Goal: Communication & Community: Share content

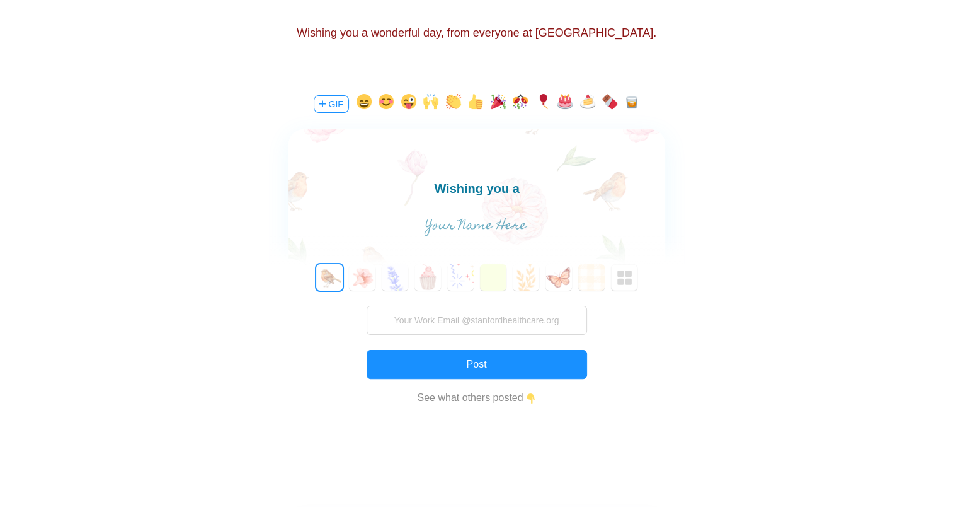
click at [534, 186] on body "Wishing you a" at bounding box center [476, 188] width 377 height 20
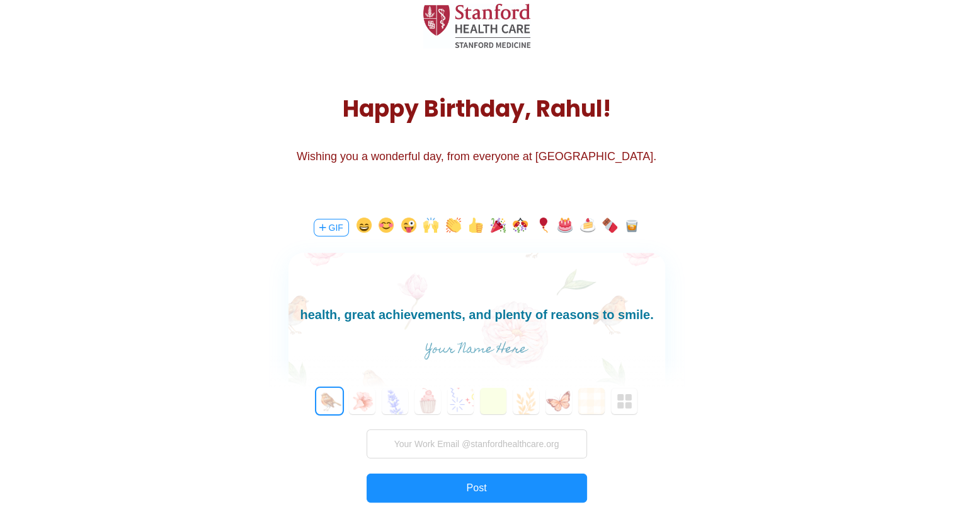
scroll to position [63, 0]
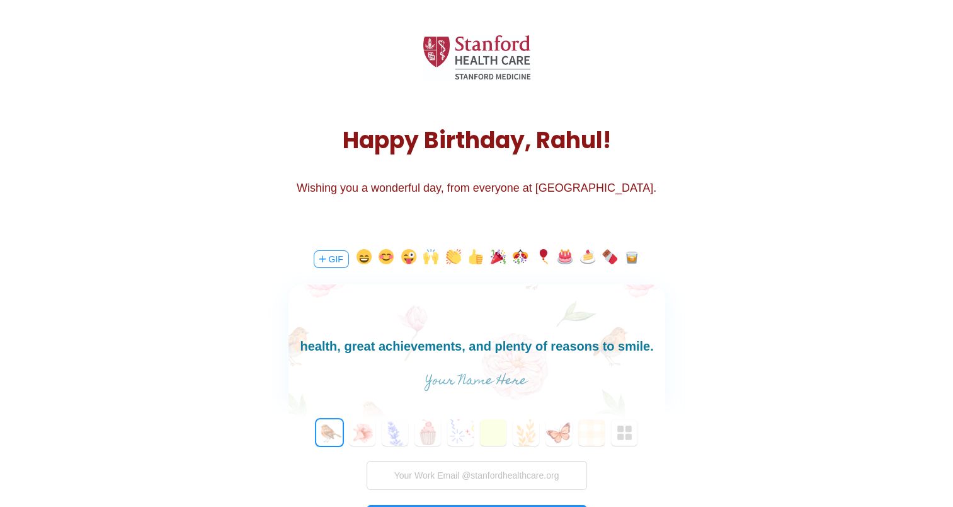
click at [321, 348] on body "Have a wonderful birthday! May the year ahead bring you good health, great achi…" at bounding box center [476, 336] width 377 height 40
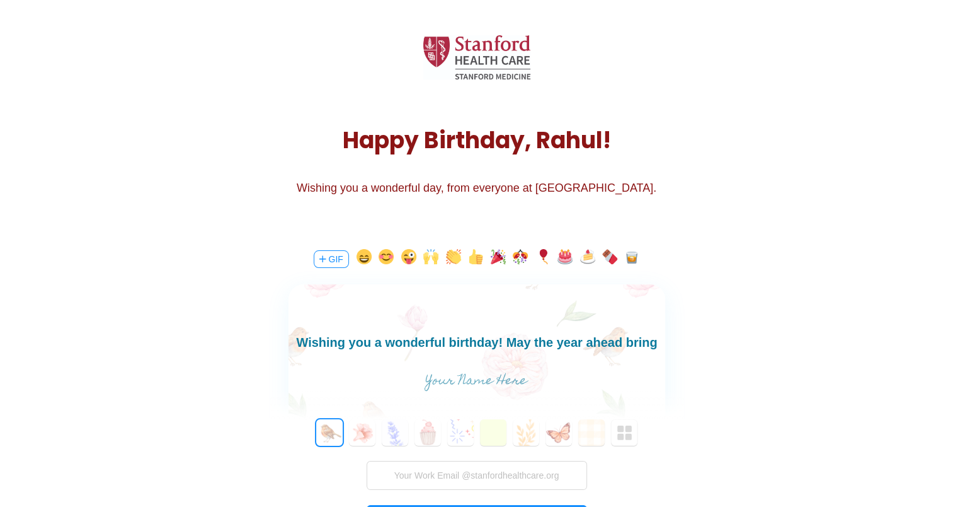
click at [483, 340] on body "Wishing you a wonderful birthday! May the year ahead bring you good health, gre…" at bounding box center [476, 362] width 377 height 60
click at [616, 347] on body "Wishing you a wonderful birthday, Rahul! May the year ahead bring you good heal…" at bounding box center [476, 362] width 377 height 60
click at [646, 345] on body "Wishing you a wonderful birthday, Rahul! May the year ahead bring you good heal…" at bounding box center [476, 362] width 377 height 60
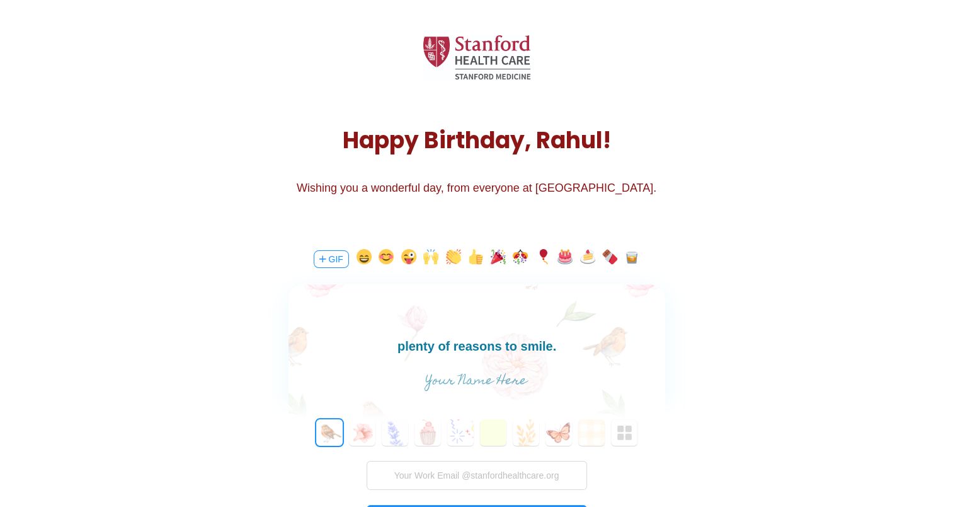
scroll to position [21, 0]
click at [290, 342] on body "Wishing you a wonderful birthday, Rahul! May the year ahead bring you good heal…" at bounding box center [476, 342] width 377 height 60
click at [348, 343] on body "Wishing you a wonderful birthday, Rahul! May the year ahead bring you good heal…" at bounding box center [476, 342] width 377 height 60
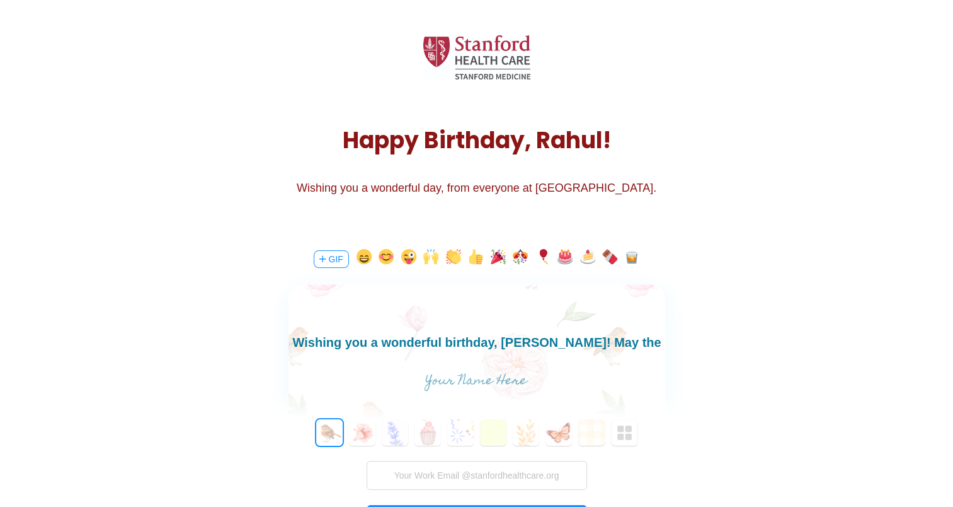
scroll to position [18, 0]
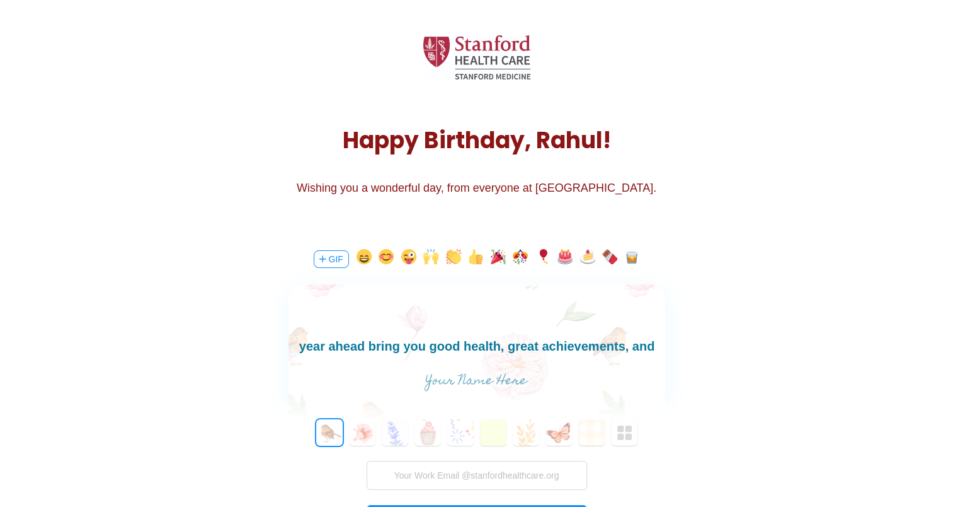
click at [302, 343] on body "Wishing you a wonderful birthday, Rahul! May the year ahead bring you good heal…" at bounding box center [476, 346] width 377 height 60
click at [467, 347] on body "Wishing you a wonderful birthday, Rahul! May the year ahead is filled with succ…" at bounding box center [476, 346] width 377 height 60
click at [637, 349] on body "Wishing you a wonderful birthday, Rahul! May the year ahead is filled with succ…" at bounding box center [476, 346] width 377 height 60
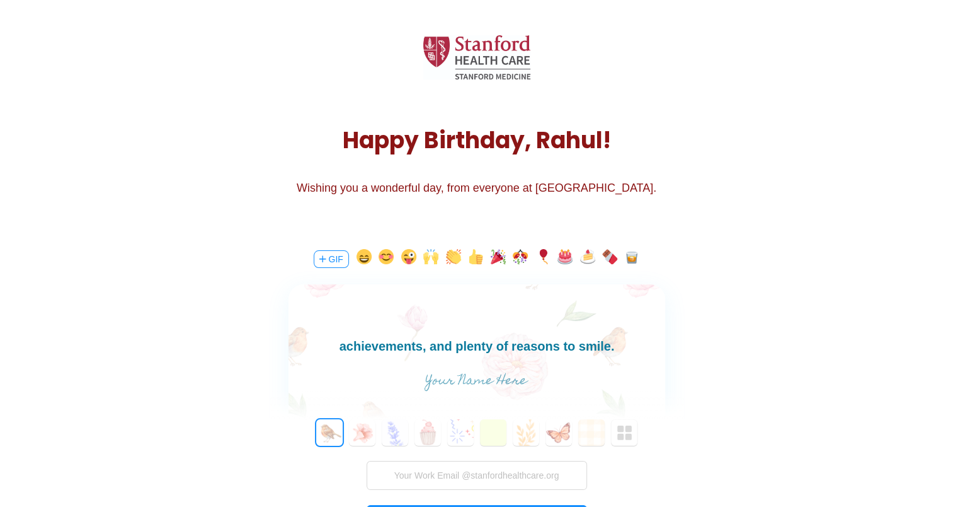
click at [403, 347] on body "Wishing you a wonderful birthday, Rahul! May the year ahead is filled with succ…" at bounding box center [476, 326] width 377 height 60
click at [556, 344] on body "Wishing you a wonderful birthday, Rahul! May the year ahead is filled with succ…" at bounding box center [476, 326] width 377 height 60
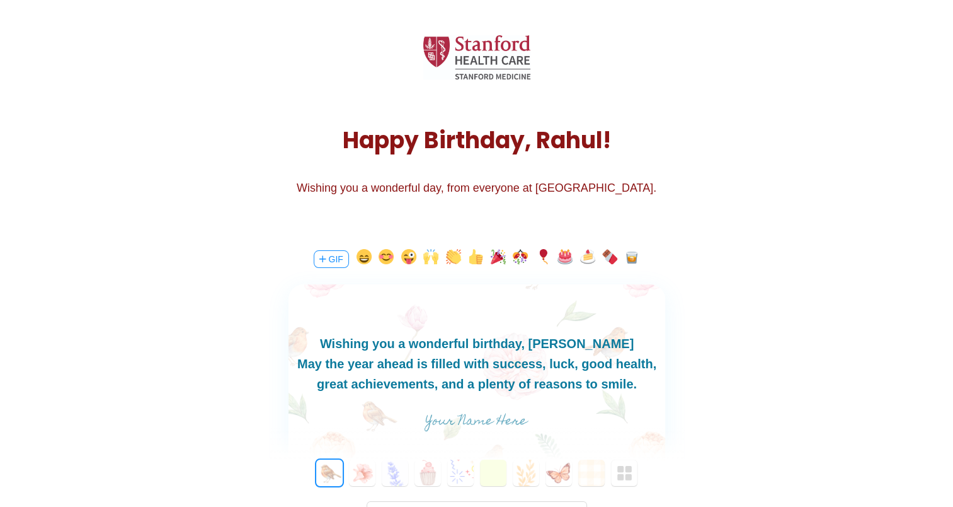
click at [445, 343] on body "Wishing you a wonderful birthday, Rahul May the year ahead is filled with succe…" at bounding box center [476, 363] width 377 height 60
click at [614, 343] on body "Wishing you a very wonderful birthday, Rahul May the year ahead is filled with …" at bounding box center [476, 363] width 377 height 60
click at [289, 366] on div "May the year ahead is filled with success, luck, good health, great achievement…" at bounding box center [476, 373] width 377 height 40
click at [297, 365] on div "May the year ahead is filled with success, luck, good health, great achievement…" at bounding box center [476, 373] width 377 height 40
click at [292, 364] on div "May the year ahead is filled with success, luck, good health, great achievement…" at bounding box center [476, 373] width 377 height 40
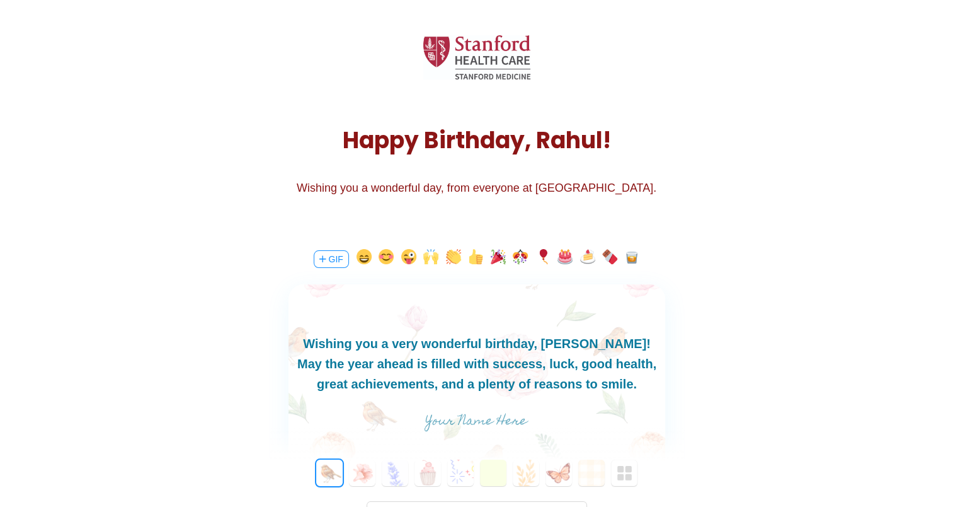
click at [652, 362] on div "May the year ahead is filled with success, luck, good health, great achievement…" at bounding box center [476, 373] width 377 height 40
drag, startPoint x: 422, startPoint y: 385, endPoint x: 430, endPoint y: 386, distance: 8.3
click at [430, 386] on div "May the year ahead is filled with success, luck, good health, achievements, and…" at bounding box center [476, 373] width 377 height 40
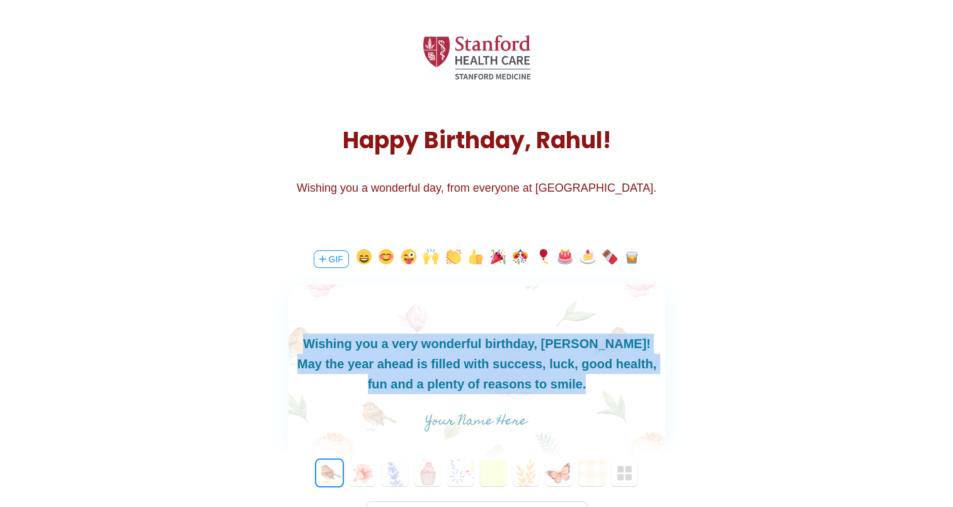
copy body "Wishing you a very wonderful birthday, Rahul! May the year ahead is filled with…"
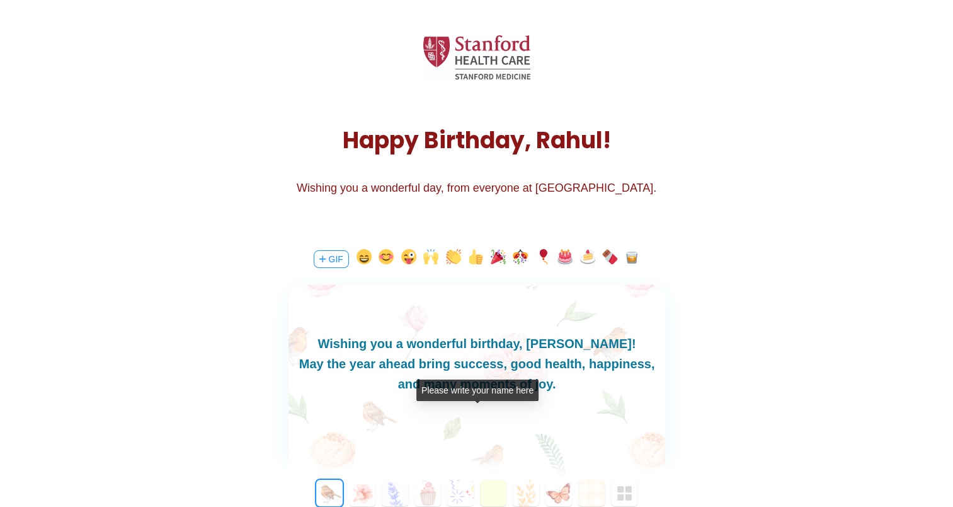
click at [486, 419] on body "Shadow: (click to exit) Birthday R Rahul Copy Link Oct 11 at 09:00 am Sign In H…" at bounding box center [476, 190] width 953 height 507
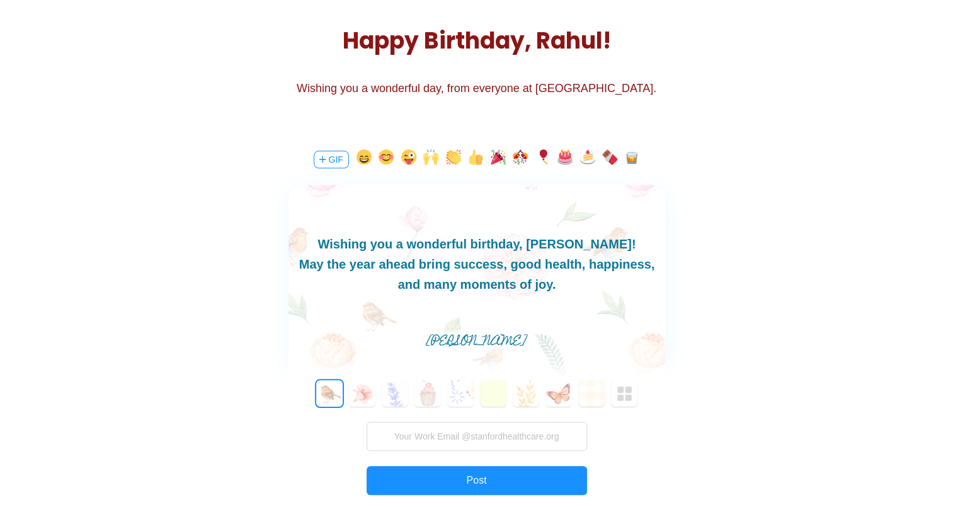
scroll to position [166, 0]
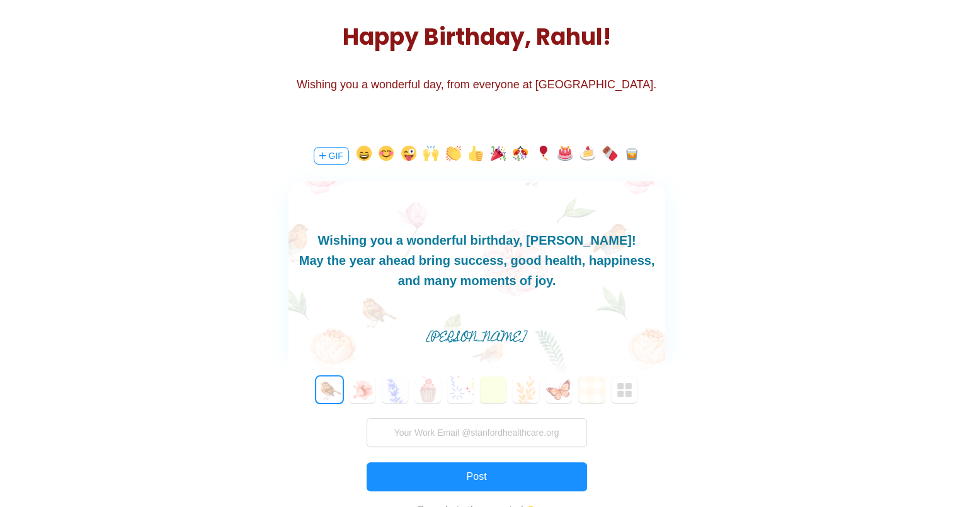
type input "Jijesh"
click at [427, 391] on button "3" at bounding box center [428, 389] width 26 height 26
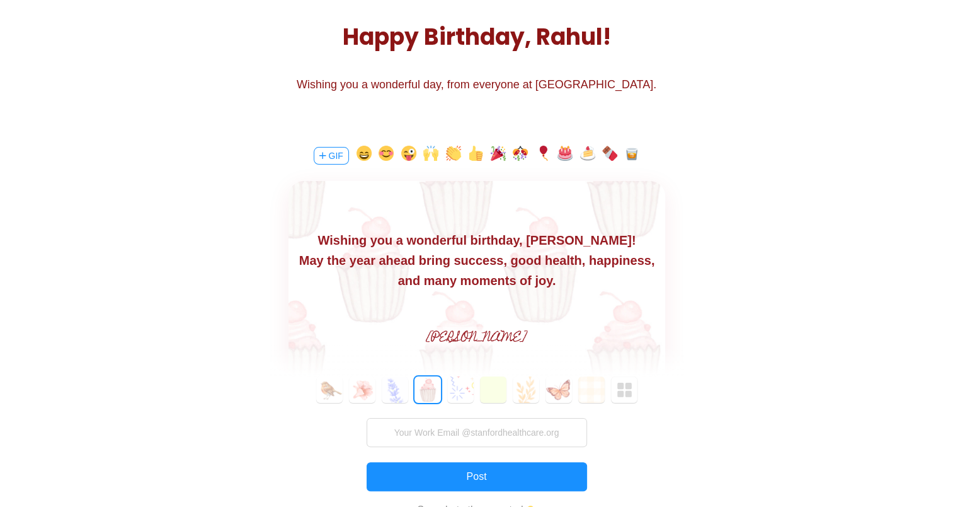
click at [558, 280] on div "May the year ahead bring success, good health, happiness, and many moments of j…" at bounding box center [476, 270] width 377 height 40
click at [565, 155] on button "button" at bounding box center [565, 156] width 15 height 20
click at [610, 155] on button "button" at bounding box center [609, 156] width 15 height 20
click at [517, 157] on button "button" at bounding box center [520, 156] width 15 height 20
click at [493, 154] on button "button" at bounding box center [498, 156] width 15 height 20
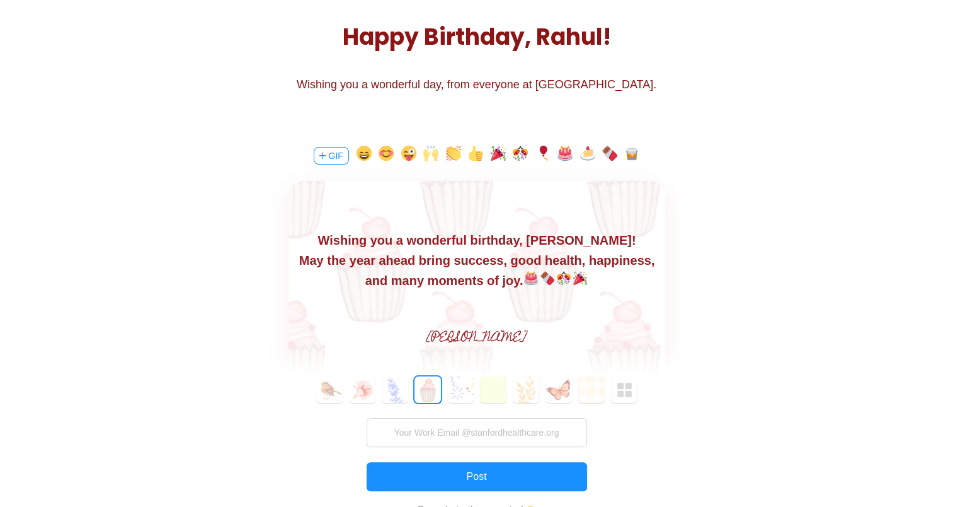
click at [427, 155] on button "button" at bounding box center [430, 156] width 15 height 20
click at [630, 154] on button "button" at bounding box center [631, 156] width 15 height 20
click at [520, 243] on div "Wishing you a wonderful birthday, Rahul!" at bounding box center [476, 240] width 377 height 20
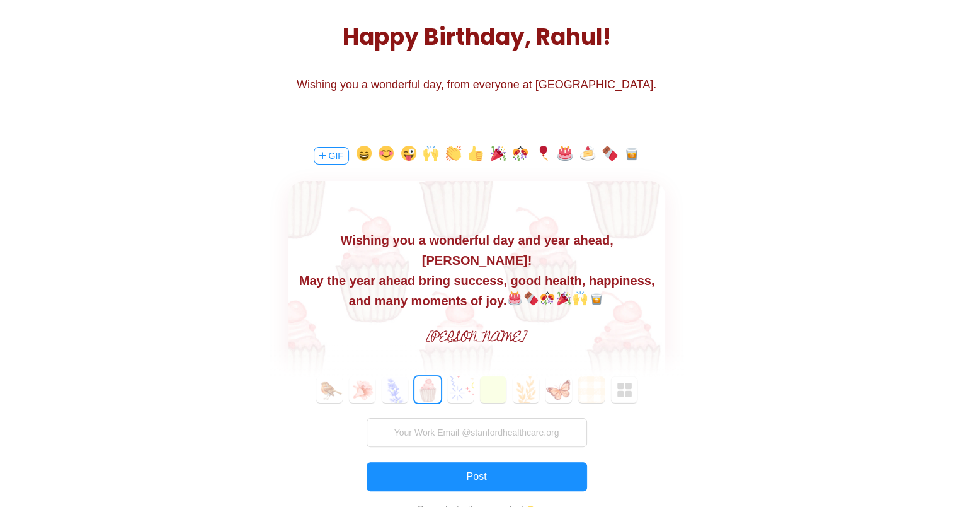
click at [486, 283] on div "May the year ahead bring success, good health, happiness, and many moments of j…" at bounding box center [476, 290] width 377 height 40
click at [632, 270] on div "May the year ahead bring success, good health, happiness, and many moments of j…" at bounding box center [476, 290] width 377 height 40
click at [638, 270] on div "May the year ahead bring success, good health, happiness, and many moments of j…" at bounding box center [476, 290] width 377 height 40
click at [512, 282] on div "May the year ahead bring success, good health, happiness, peace and many moment…" at bounding box center [476, 290] width 377 height 40
click at [628, 270] on div "May the year ahead bring success, good health, happiness, peace and many moment…" at bounding box center [476, 290] width 377 height 40
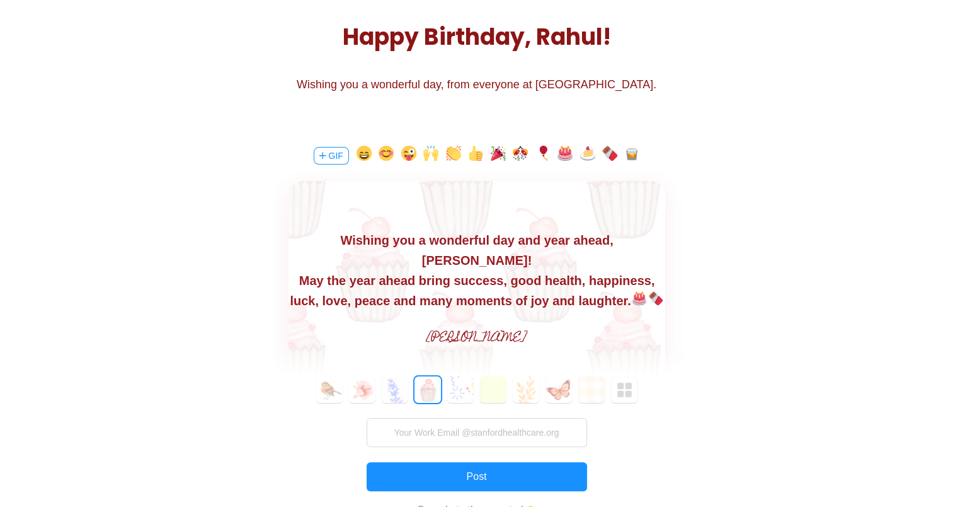
click at [631, 291] on img at bounding box center [639, 298] width 16 height 14
click at [476, 311] on img at bounding box center [484, 318] width 16 height 14
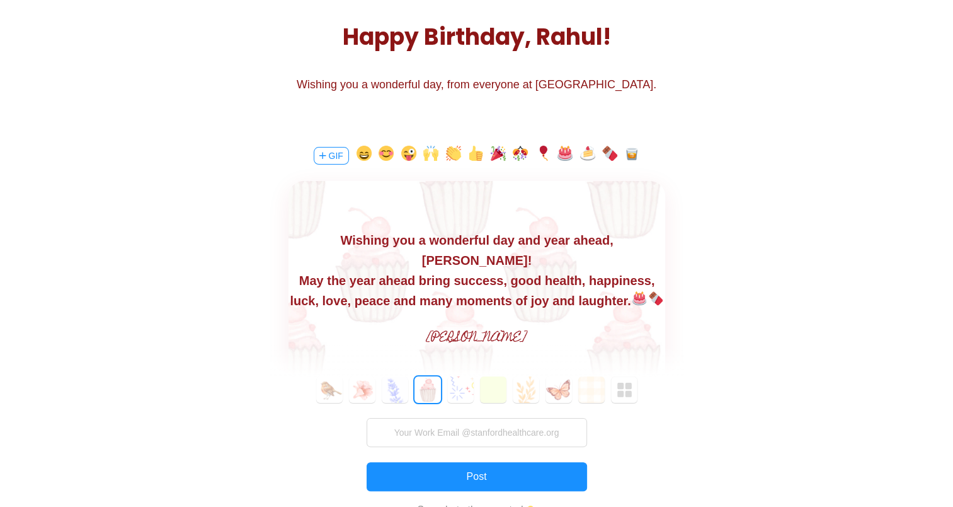
click at [631, 291] on img at bounding box center [639, 298] width 16 height 14
click at [584, 280] on div "May the year ahead bring success, good health, happiness, luck, love, peace and…" at bounding box center [476, 297] width 377 height 54
click at [631, 291] on img at bounding box center [639, 298] width 16 height 14
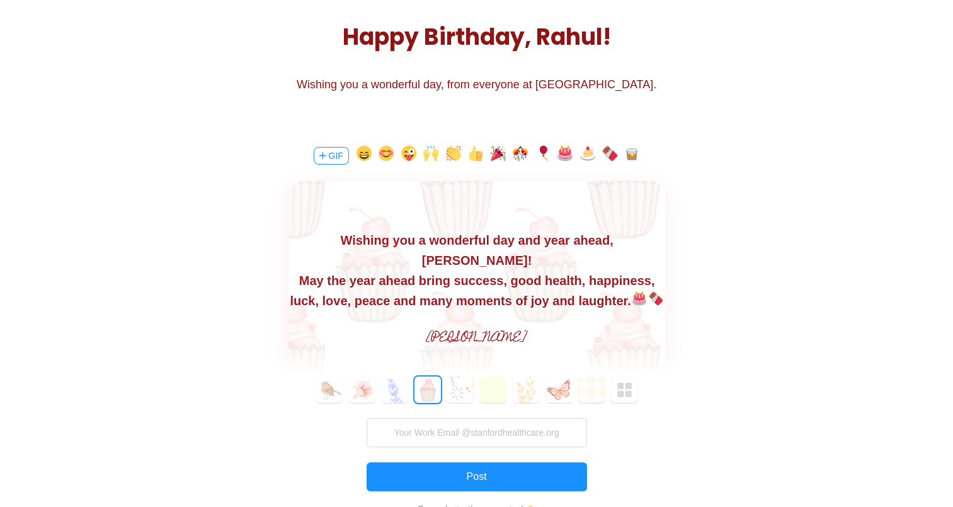
click at [631, 291] on img at bounding box center [639, 298] width 16 height 14
click at [590, 280] on div "May the year ahead bring success, good health, happiness, luck, love, peace and…" at bounding box center [476, 297] width 377 height 54
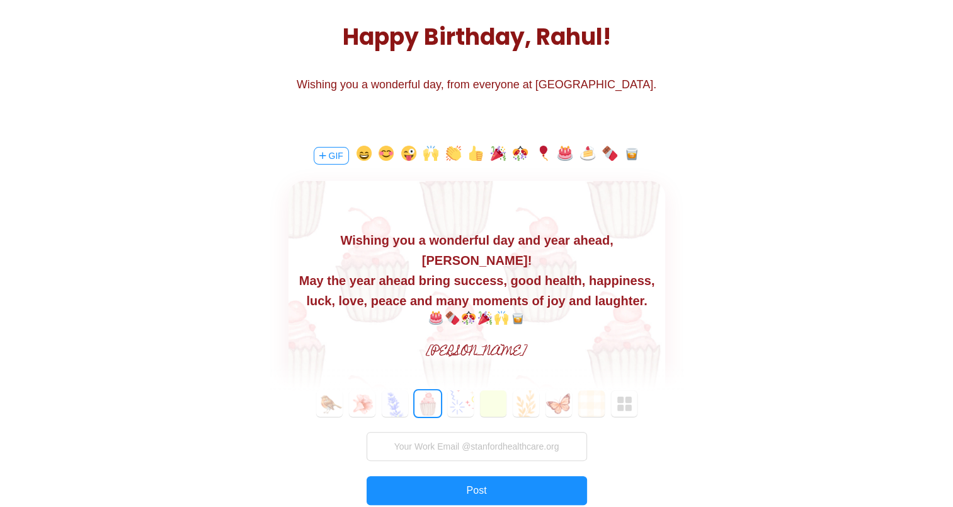
click at [528, 311] on div at bounding box center [476, 318] width 377 height 14
click at [592, 153] on button "button" at bounding box center [587, 156] width 15 height 20
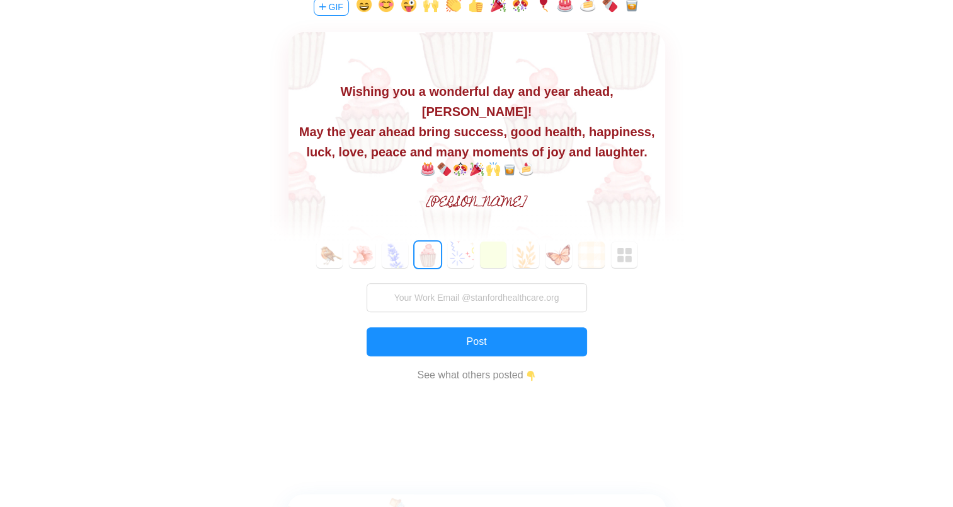
scroll to position [323, 0]
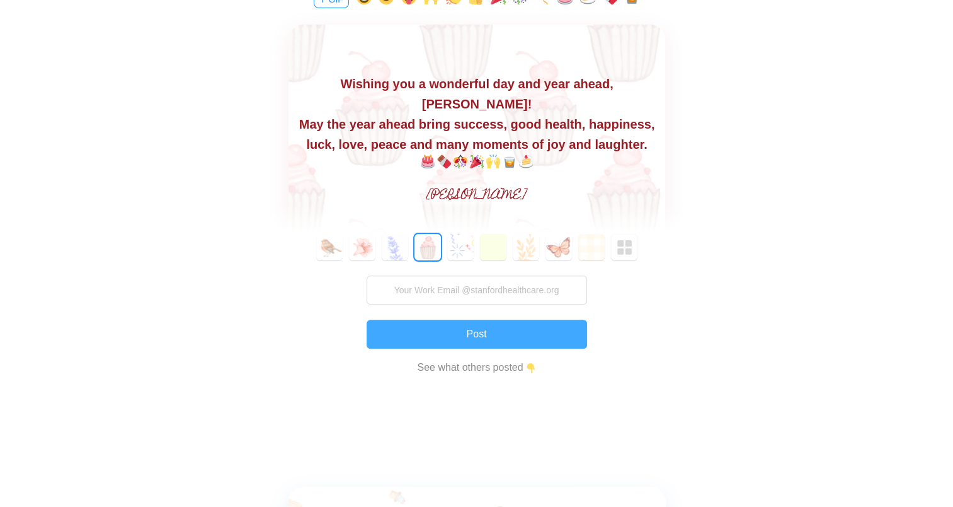
click at [521, 335] on button "Post" at bounding box center [477, 333] width 221 height 29
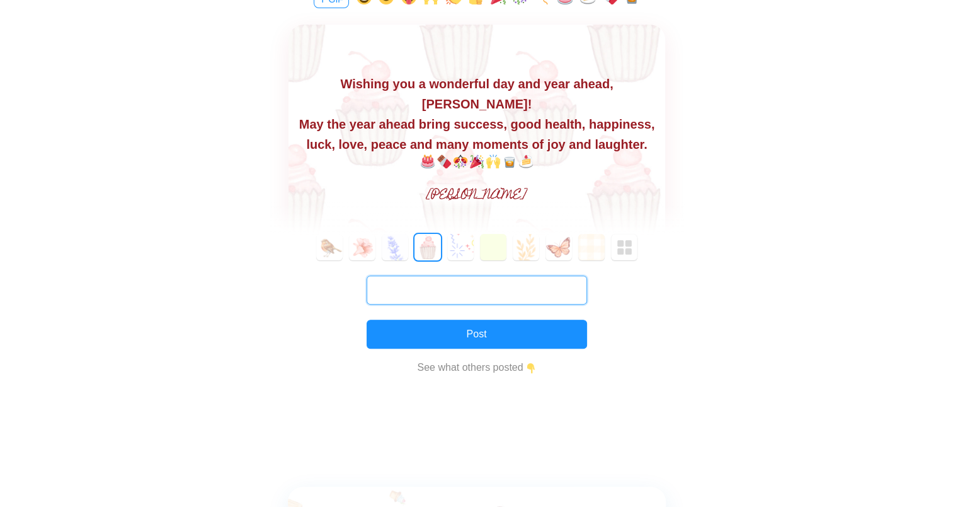
click at [546, 293] on input "text" at bounding box center [477, 289] width 221 height 29
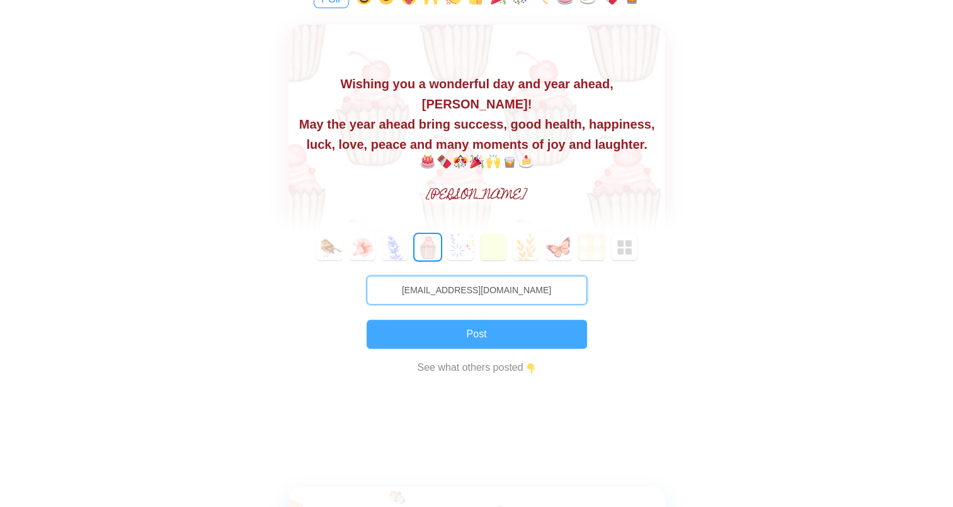
type input "Jnalinakumaran@stanfordhealthcare.org"
click at [488, 328] on button "Post" at bounding box center [477, 333] width 221 height 29
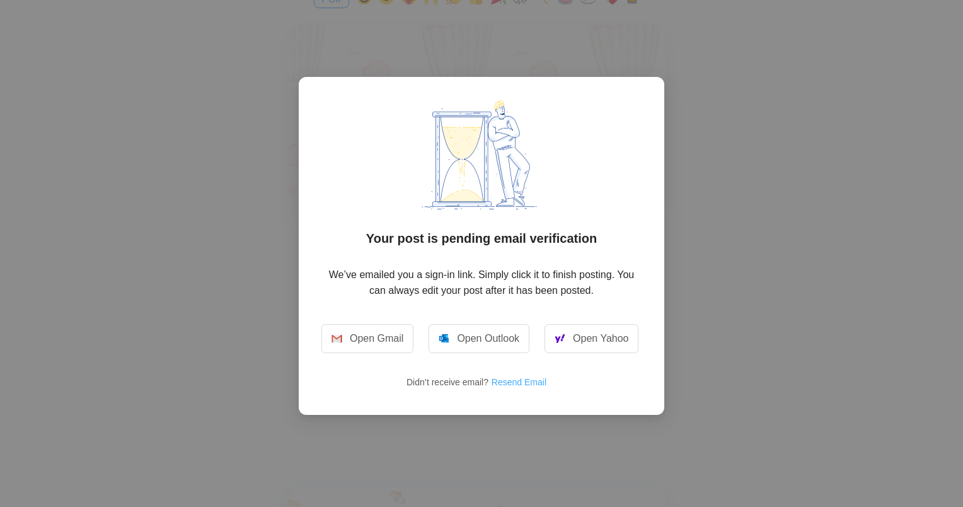
click at [517, 383] on button "Resend Email" at bounding box center [524, 382] width 66 height 20
click at [242, 187] on div "Your post is pending email verification We’ve emailed you a sign-in link. Simpl…" at bounding box center [481, 253] width 963 height 507
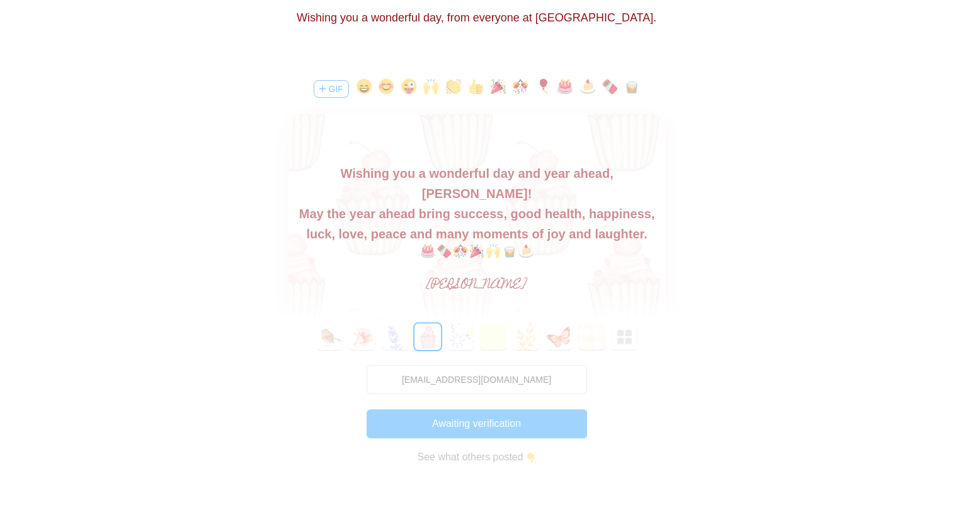
scroll to position [232, 0]
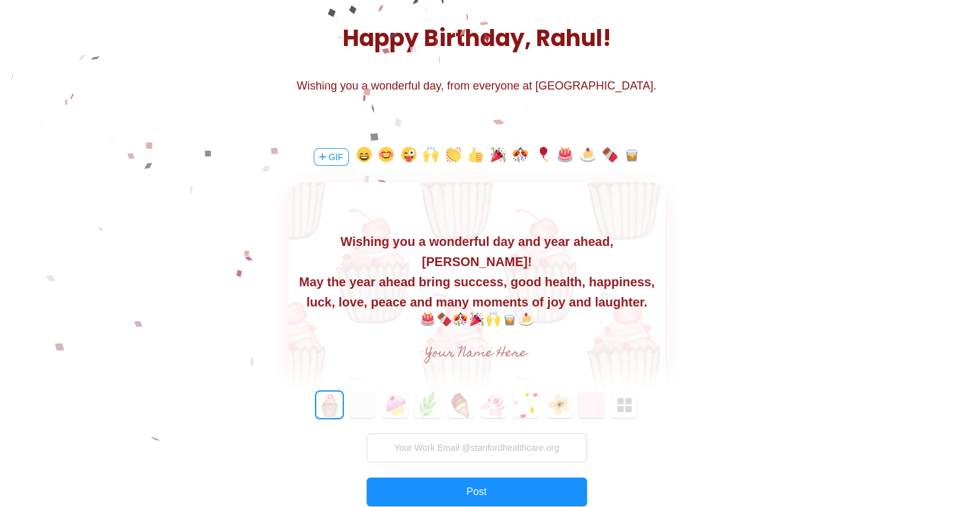
scroll to position [164, 0]
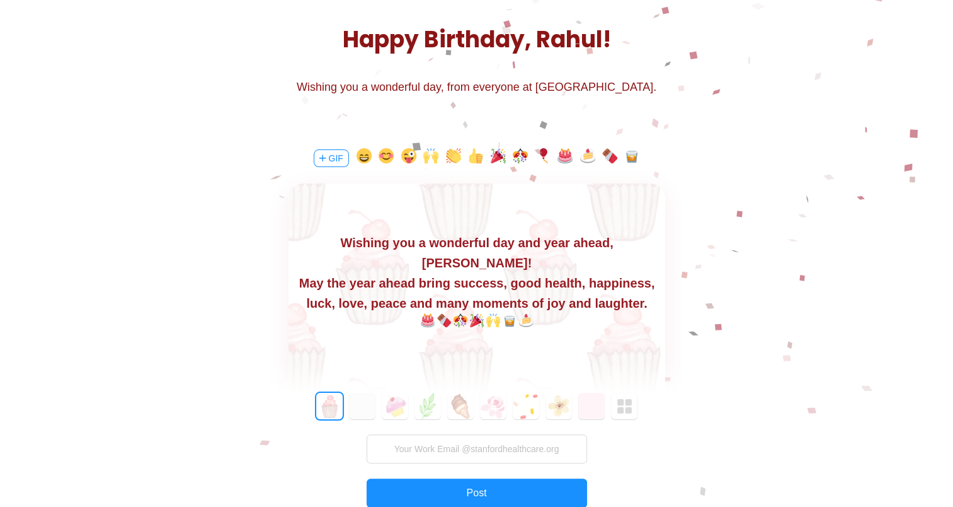
click at [468, 352] on input "text" at bounding box center [476, 354] width 283 height 25
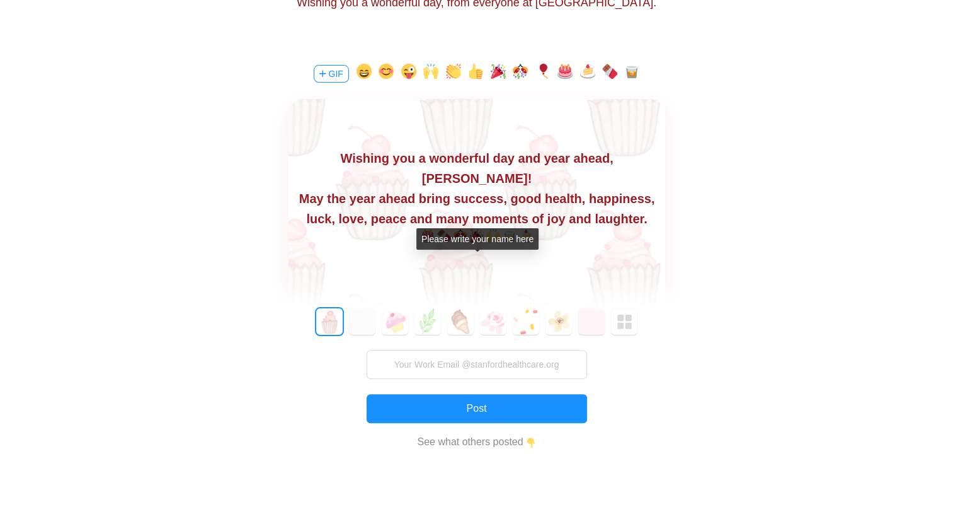
scroll to position [257, 0]
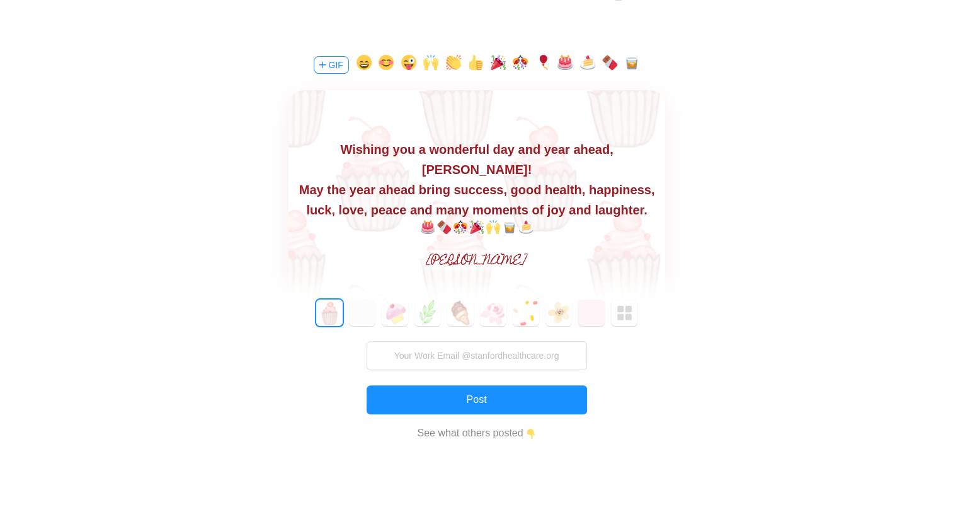
type input "Jijesh"
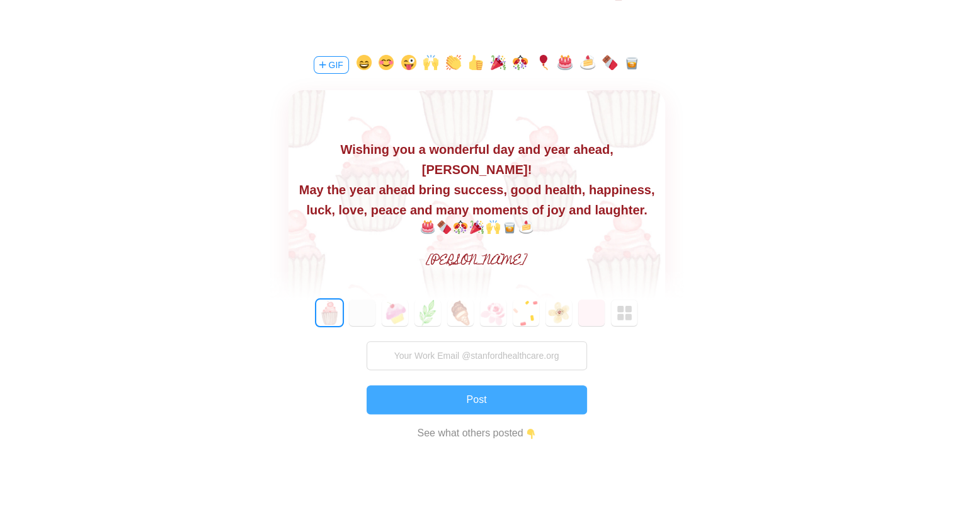
click at [479, 396] on button "Post" at bounding box center [477, 399] width 221 height 29
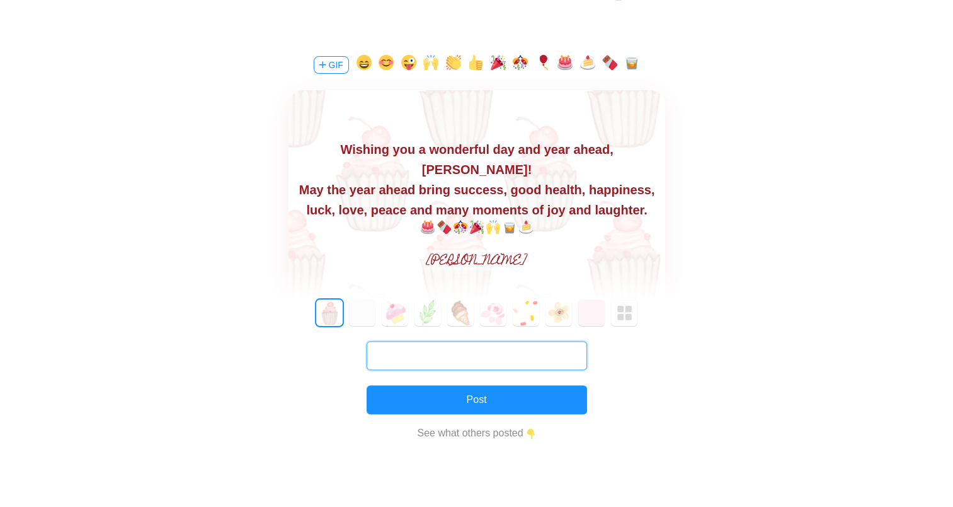
click at [474, 344] on input "text" at bounding box center [477, 355] width 221 height 29
paste input "jnalinakumaran@stanfordhealthcare.org"
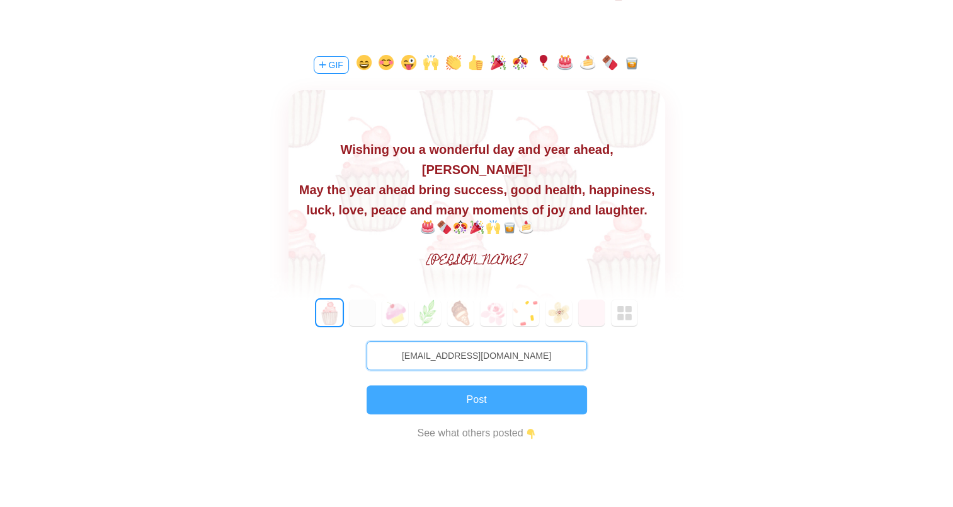
type input "jnalinakumaran@stanfordhealthcare.org"
click at [492, 402] on button "Post" at bounding box center [477, 399] width 221 height 29
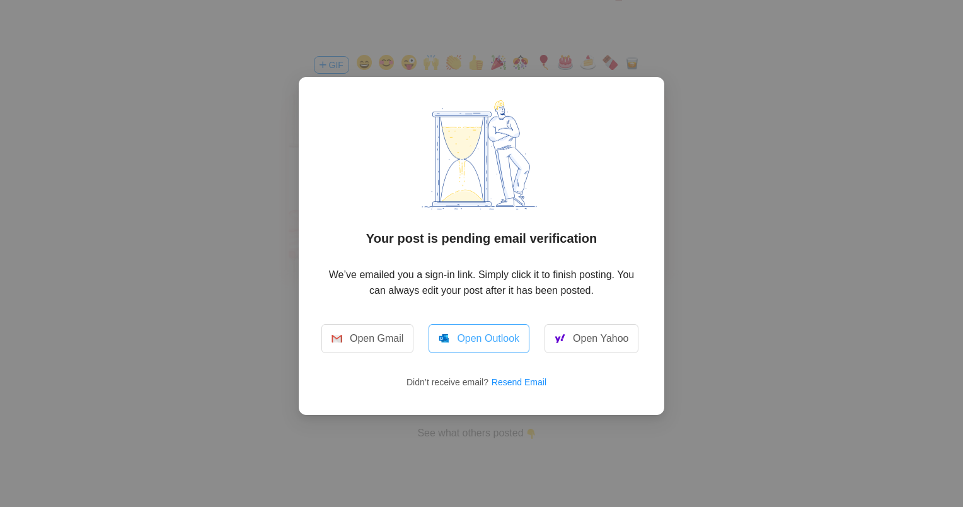
click at [494, 333] on link "Open Outlook" at bounding box center [478, 338] width 101 height 29
click at [515, 381] on button "Resend Email" at bounding box center [524, 382] width 66 height 20
click at [692, 39] on div "Your post is pending email verification We’ve emailed you a sign-in link. Simpl…" at bounding box center [481, 253] width 963 height 507
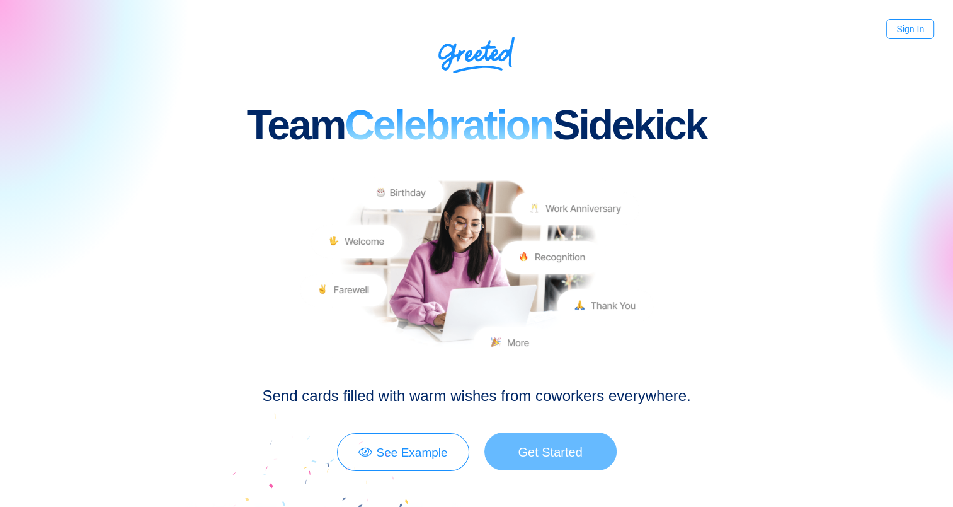
click at [559, 452] on link "Get Started" at bounding box center [551, 451] width 132 height 38
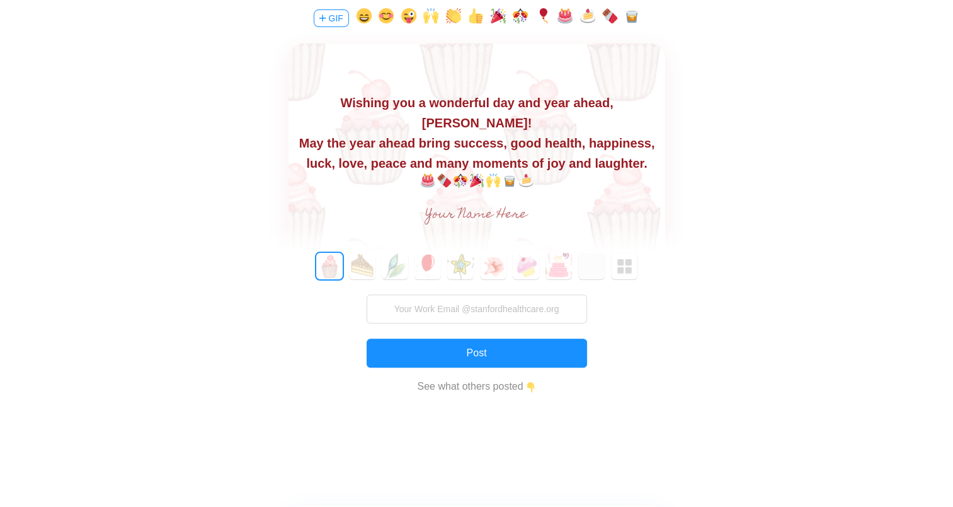
scroll to position [304, 0]
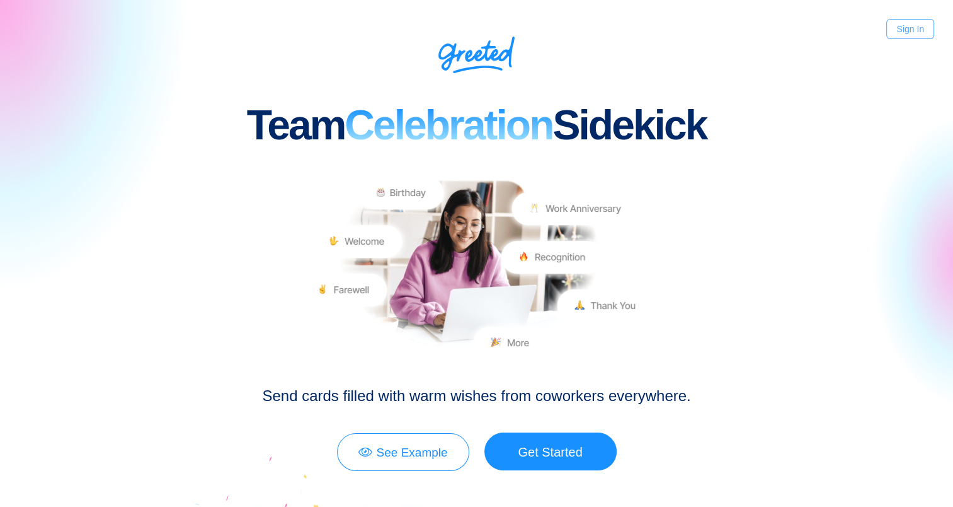
click at [917, 33] on link "Sign In" at bounding box center [911, 29] width 48 height 20
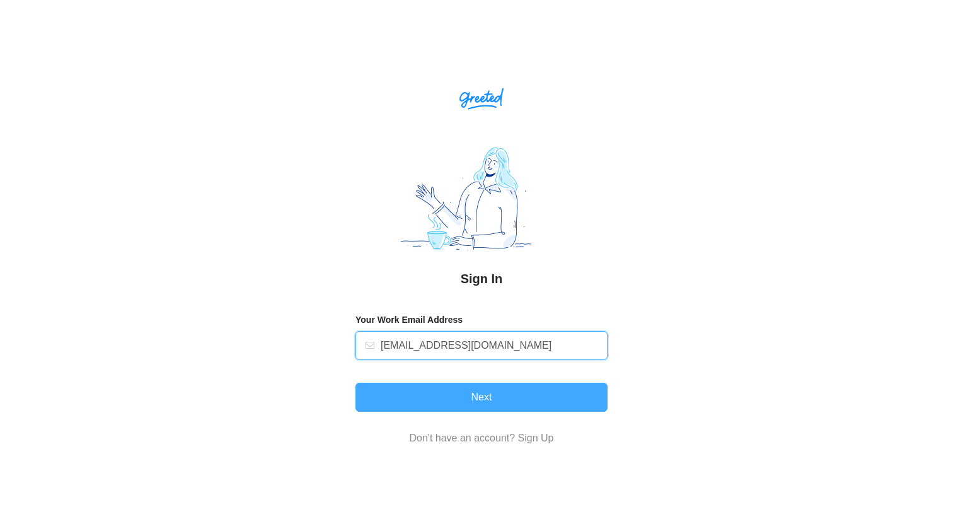
type input "jnalinakumaran@stanfordhealthcare.org"
click at [471, 396] on button "Next" at bounding box center [481, 396] width 252 height 29
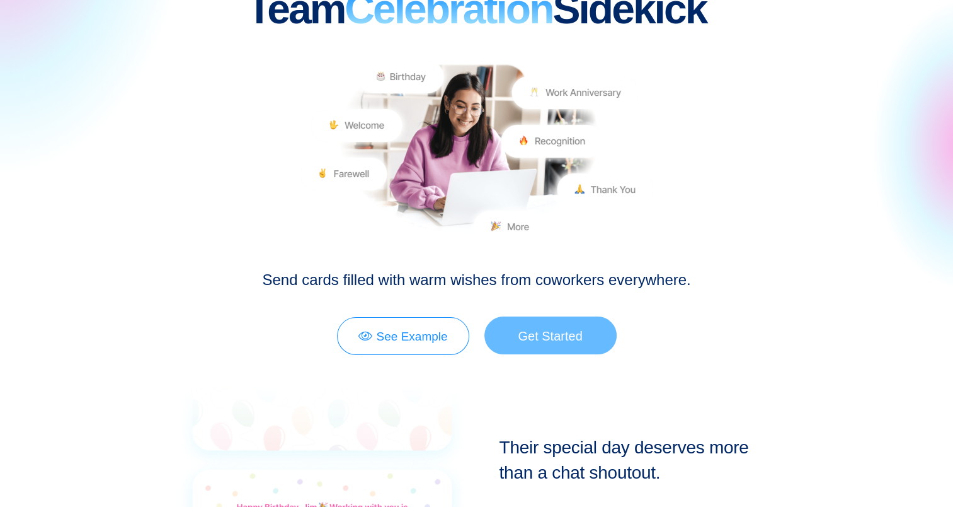
scroll to position [118, 0]
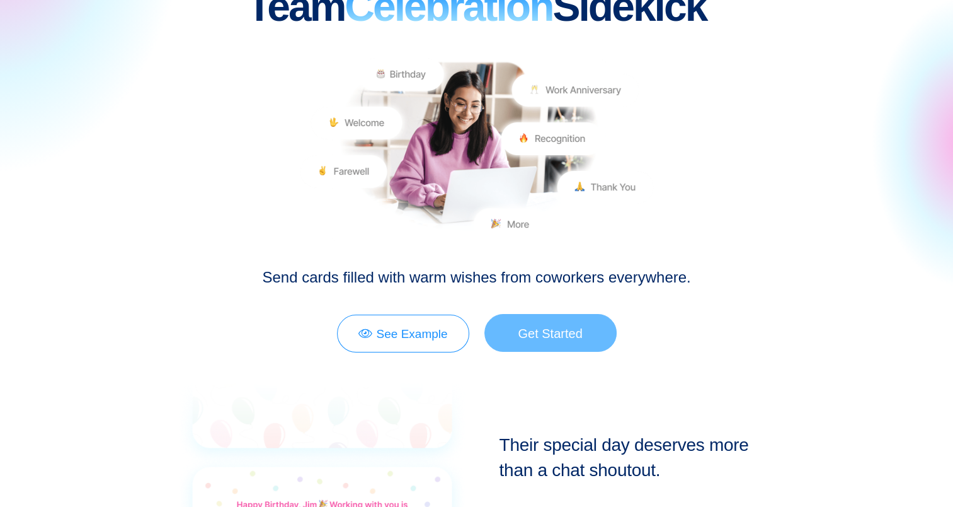
click at [562, 338] on link "Get Started" at bounding box center [551, 333] width 132 height 38
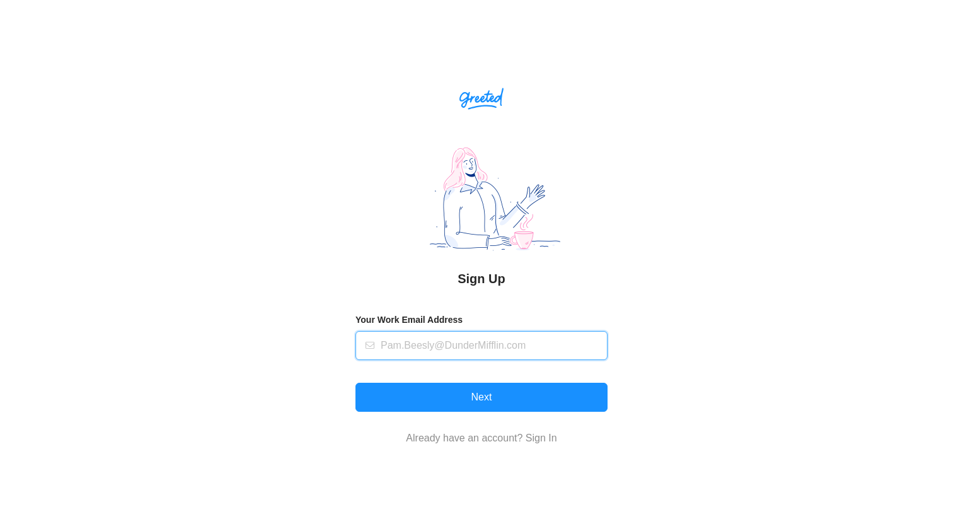
click at [499, 331] on input "text" at bounding box center [490, 345] width 219 height 28
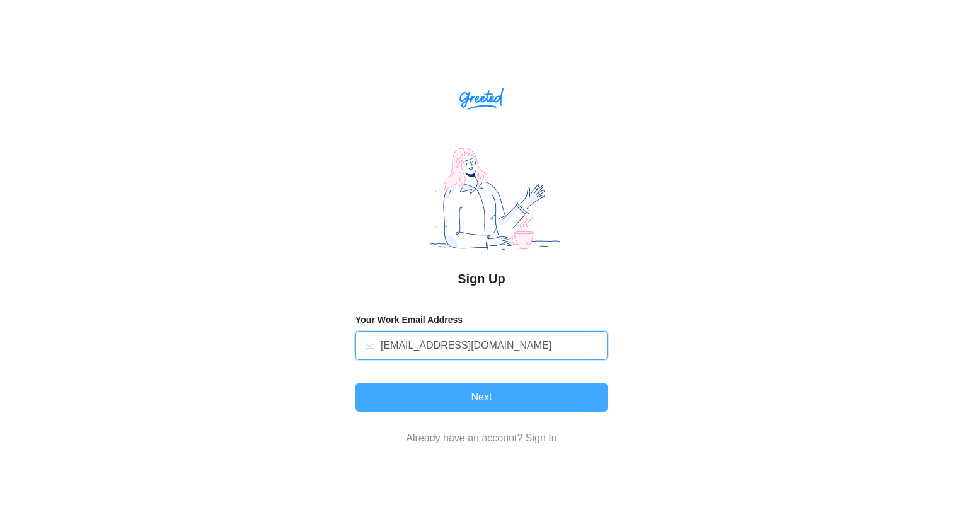
type input "[EMAIL_ADDRESS][DOMAIN_NAME]"
click at [451, 393] on button "Next" at bounding box center [481, 396] width 252 height 29
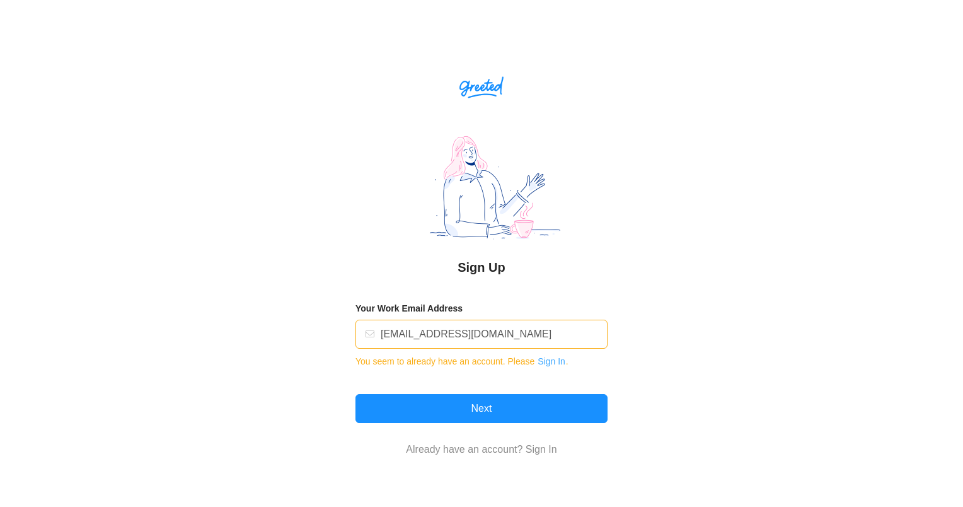
click at [547, 360] on button "Sign In" at bounding box center [551, 361] width 29 height 20
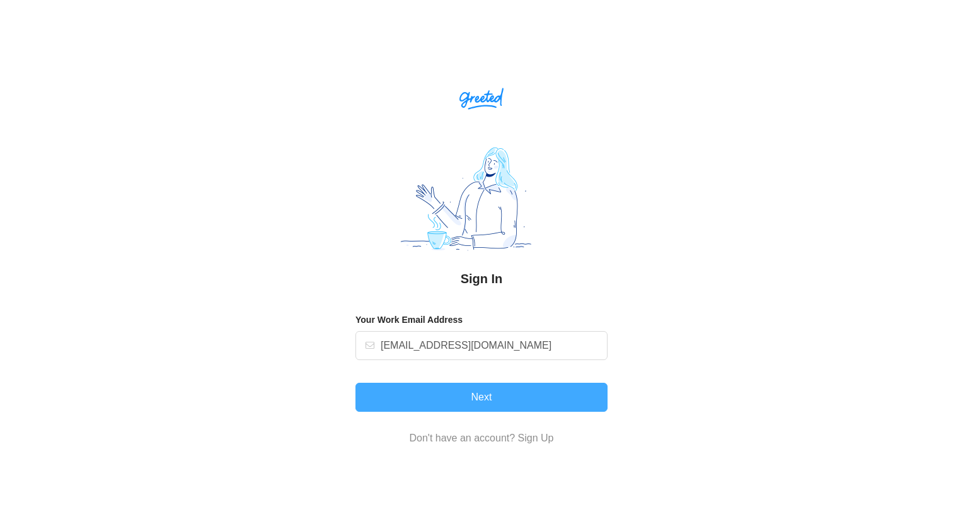
click at [489, 403] on button "Next" at bounding box center [481, 396] width 252 height 29
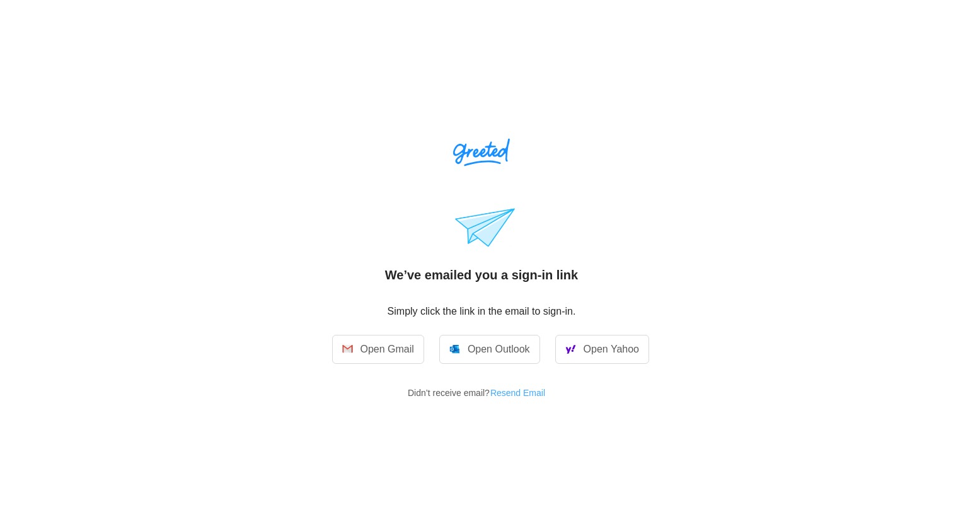
click at [505, 391] on button "Resend Email" at bounding box center [523, 392] width 66 height 20
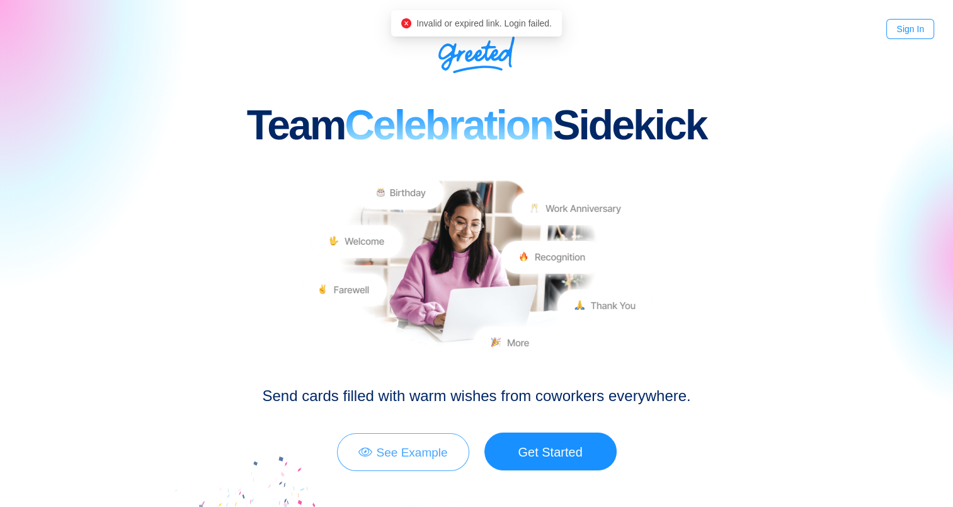
click at [410, 452] on link "See Example" at bounding box center [403, 452] width 132 height 38
